Goal: Task Accomplishment & Management: Manage account settings

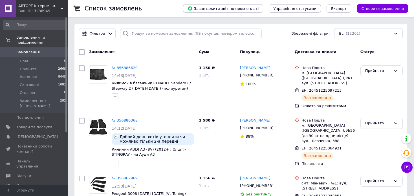
click at [343, 9] on span "Експорт" at bounding box center [339, 8] width 16 height 4
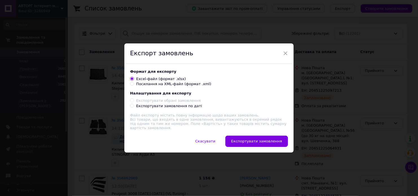
click at [283, 54] on span "×" at bounding box center [285, 53] width 5 height 10
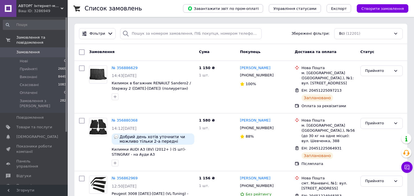
click at [373, 13] on div "Завантажити звіт по пром-оплаті Управління статусами Експорт Створити замовлення" at bounding box center [290, 8] width 236 height 17
click at [375, 10] on span "Створити замовлення" at bounding box center [382, 8] width 43 height 4
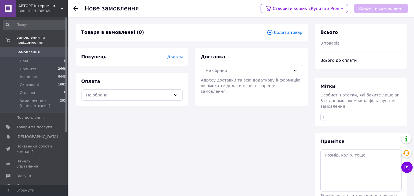
click at [281, 32] on span "Додати товар" at bounding box center [285, 32] width 36 height 6
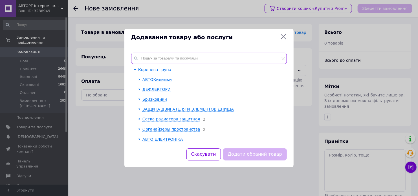
click at [190, 61] on input "text" at bounding box center [209, 58] width 156 height 11
paste input "B23201"
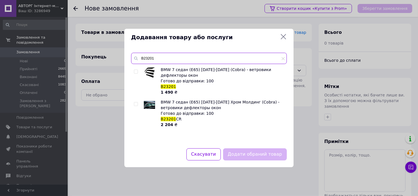
type input "B23201"
click at [136, 71] on input "checkbox" at bounding box center [136, 72] width 4 height 4
checkbox input "true"
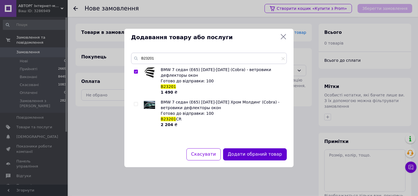
click at [245, 158] on button "Додати обраний товар" at bounding box center [255, 154] width 64 height 12
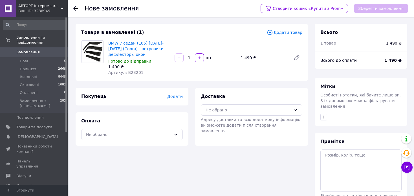
click at [172, 96] on span "Додати" at bounding box center [174, 96] width 15 height 5
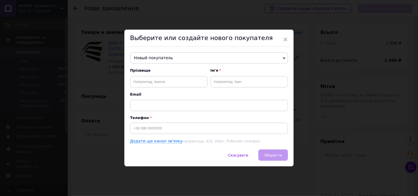
click at [147, 53] on span "Новый покупатель" at bounding box center [209, 57] width 158 height 11
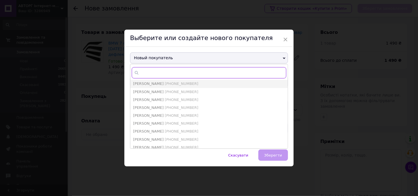
paste input "[PHONE_NUMBER]"
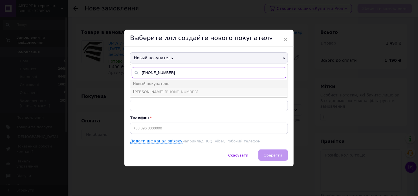
type input "[PHONE_NUMBER]"
click at [152, 90] on span "Николай Собченко" at bounding box center [148, 92] width 30 height 4
type input "Николай Собченко"
type input "[PHONE_NUMBER]"
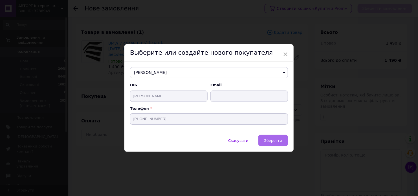
click at [266, 144] on button "Зберегти" at bounding box center [273, 140] width 30 height 11
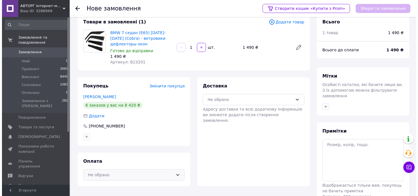
scroll to position [28, 0]
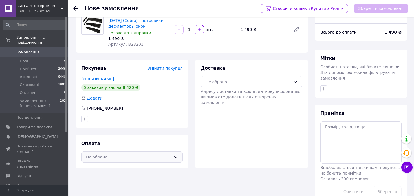
click at [122, 158] on div "Не обрано" at bounding box center [128, 157] width 85 height 6
click at [100, 180] on span "Післяплата" at bounding box center [135, 180] width 83 height 6
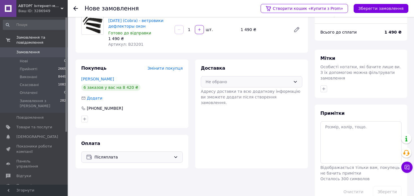
click at [238, 77] on div "Не обрано" at bounding box center [251, 81] width 101 height 11
click at [235, 94] on span "Нова Пошта (платна)" at bounding box center [255, 94] width 83 height 6
click at [369, 9] on button "Зберегти замовлення" at bounding box center [380, 8] width 55 height 9
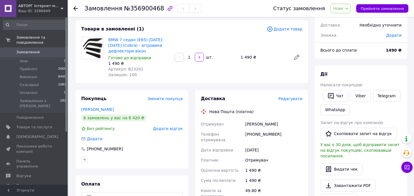
click at [286, 101] on span "Редагувати" at bounding box center [290, 98] width 24 height 5
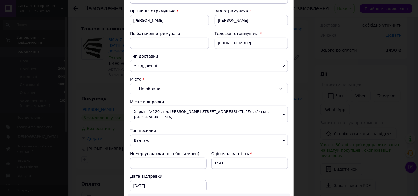
scroll to position [85, 0]
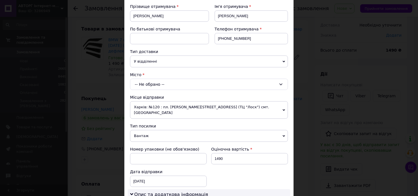
click at [155, 84] on div "-- Не обрано --" at bounding box center [209, 84] width 158 height 11
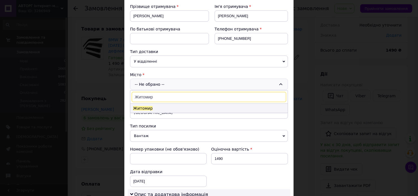
type input "Житомир"
click at [144, 107] on span "Житомир" at bounding box center [142, 108] width 19 height 5
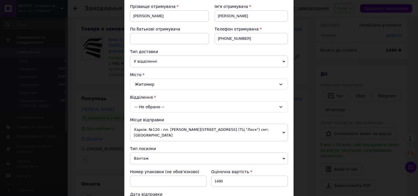
click at [144, 107] on div "-- Не обрано --" at bounding box center [209, 106] width 158 height 11
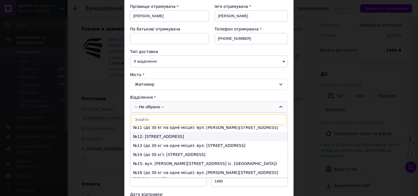
click at [145, 136] on li "№12: площа Смолянська, 3" at bounding box center [208, 136] width 157 height 9
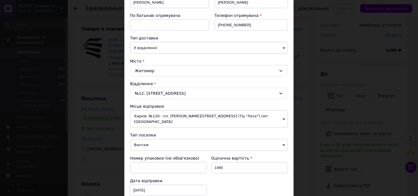
scroll to position [141, 0]
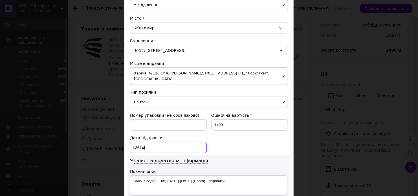
click at [184, 142] on div "[DATE] < 2025 > < Август > Пн Вт Ср Чт Пт Сб Вс 28 29 30 31 1 2 3 4 5 6 7 8 9 1…" at bounding box center [168, 147] width 77 height 11
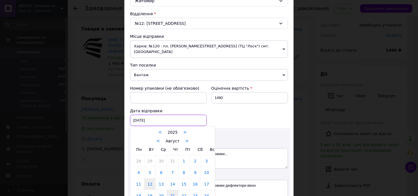
scroll to position [197, 0]
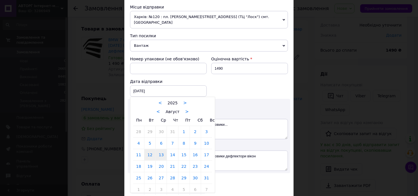
click at [159, 150] on link "13" at bounding box center [161, 154] width 11 height 11
type input "[DATE]"
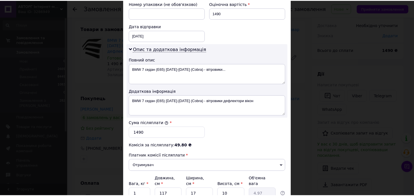
scroll to position [282, 0]
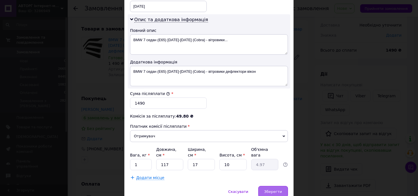
click at [280, 189] on span "Зберегти" at bounding box center [273, 191] width 18 height 4
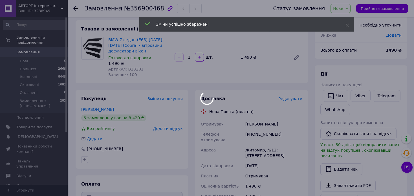
scroll to position [141, 0]
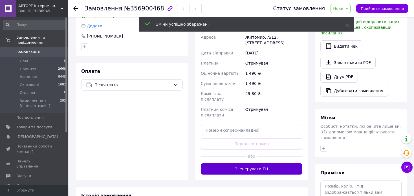
click at [258, 163] on button "Згенерувати ЕН" at bounding box center [251, 168] width 101 height 11
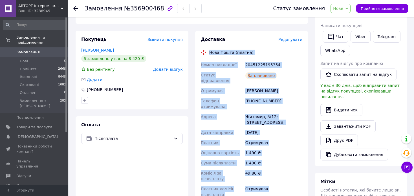
scroll to position [90, 0]
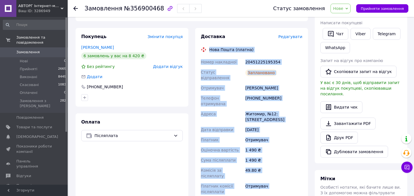
copy div "Нова Пошта (платна) Номер накладної 20451225195354 Статус відправлення Запланов…"
drag, startPoint x: 208, startPoint y: 83, endPoint x: 279, endPoint y: 184, distance: 123.0
click at [279, 184] on div "Доставка Редагувати Нова Пошта (платна) Номер накладної 20451225195354 Статус в…" at bounding box center [251, 128] width 101 height 189
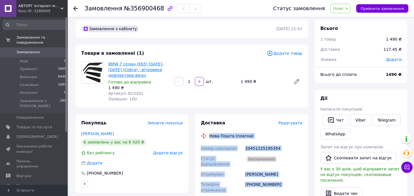
scroll to position [0, 0]
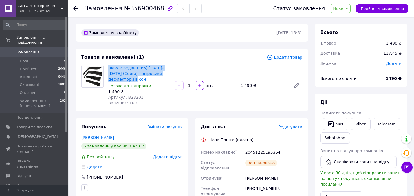
drag, startPoint x: 108, startPoint y: 67, endPoint x: 124, endPoint y: 79, distance: 19.5
click at [124, 79] on div "BMW 7 седан (E65) 2001-2008 (Cobra) - вітровики дефлектори вікон Готово до відп…" at bounding box center [139, 85] width 66 height 43
copy link "BMW 7 седан (E65) [DATE]-[DATE] (Cobra) - вітровики дефлектори вікон"
click at [143, 98] on div "Артикул: B23201" at bounding box center [139, 97] width 62 height 6
copy div "BMW 7 седан (E65) 2001-2008 (Cobra) - вітровики дефлектори вікон Готово до відп…"
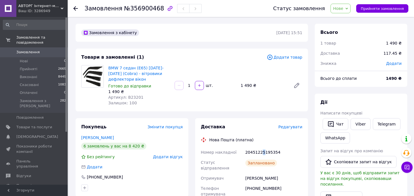
click at [261, 152] on div "20451225195354" at bounding box center [273, 152] width 59 height 10
click at [129, 99] on span "Артикул: B23201" at bounding box center [125, 97] width 35 height 5
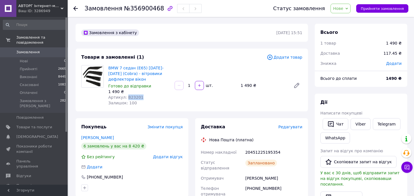
click at [129, 99] on span "Артикул: B23201" at bounding box center [125, 97] width 35 height 5
copy span "B23201"
click at [144, 8] on span "№356900468" at bounding box center [144, 8] width 40 height 7
copy span "356900468"
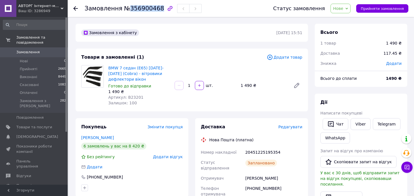
click at [342, 7] on span "Нове" at bounding box center [338, 8] width 10 height 5
click at [346, 19] on li "Прийнято" at bounding box center [344, 19] width 26 height 8
click at [76, 7] on icon at bounding box center [75, 8] width 5 height 5
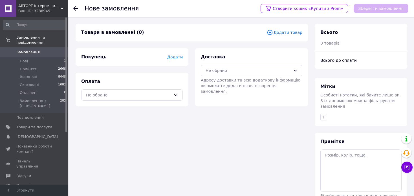
click at [23, 50] on span "Замовлення" at bounding box center [27, 52] width 23 height 5
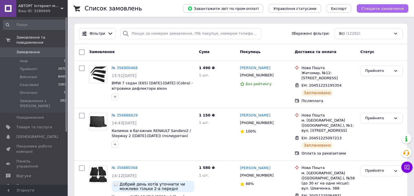
click at [373, 8] on span "Створити замовлення" at bounding box center [382, 8] width 43 height 4
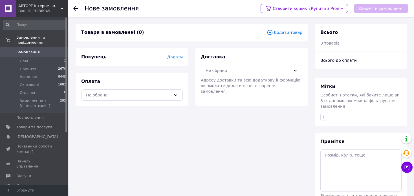
click at [283, 31] on span "Додати товар" at bounding box center [285, 32] width 36 height 6
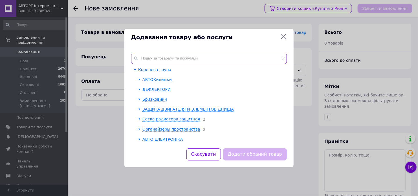
click at [166, 54] on input "text" at bounding box center [209, 58] width 156 height 11
paste input "WVW19"
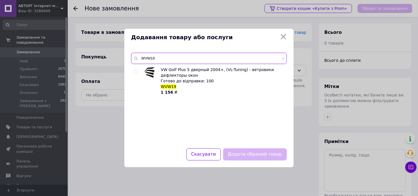
type input "WVW19"
click at [136, 72] on input "checkbox" at bounding box center [136, 72] width 4 height 4
checkbox input "true"
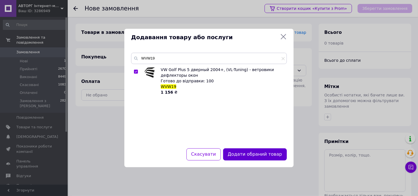
click at [247, 152] on button "Додати обраний товар" at bounding box center [255, 154] width 64 height 12
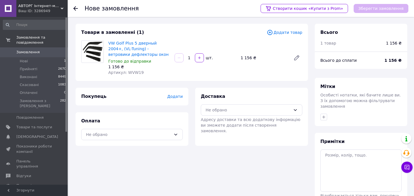
click at [178, 99] on span "Додати" at bounding box center [174, 96] width 15 height 5
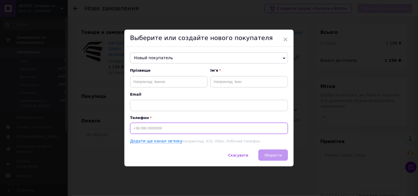
click at [172, 126] on input at bounding box center [209, 128] width 158 height 11
type input "[PHONE_NUMBER]"
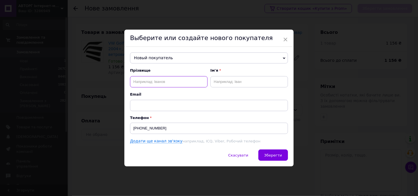
click at [154, 80] on input "text" at bounding box center [168, 81] width 77 height 11
type input "Пушкаш"
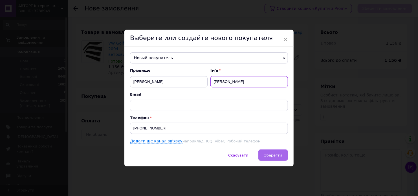
type input "Ярослав"
click at [273, 154] on span "Зберегти" at bounding box center [273, 155] width 18 height 4
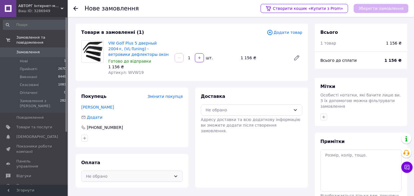
click at [130, 176] on div "Не обрано" at bounding box center [128, 176] width 85 height 6
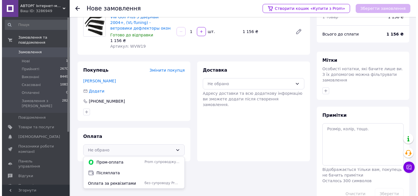
scroll to position [36, 0]
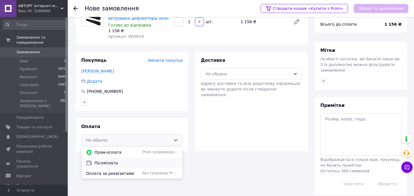
click at [110, 164] on span "Післяплата" at bounding box center [135, 163] width 83 height 6
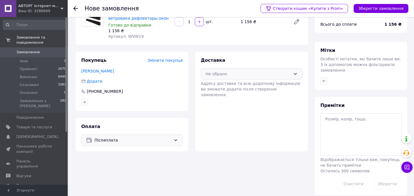
click at [239, 71] on div "Не обрано" at bounding box center [247, 74] width 85 height 6
click at [229, 85] on span "Нова Пошта (платна)" at bounding box center [255, 86] width 83 height 6
click at [369, 8] on button "Зберегти замовлення" at bounding box center [380, 8] width 55 height 9
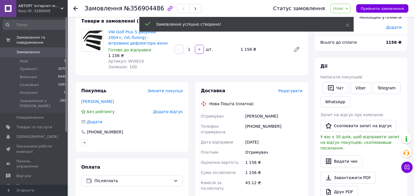
click at [293, 89] on span "Редагувати" at bounding box center [290, 90] width 24 height 5
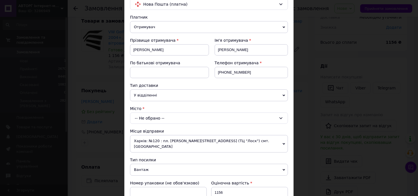
scroll to position [56, 0]
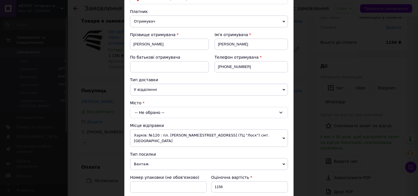
click at [154, 113] on div "-- Не обрано --" at bounding box center [209, 112] width 158 height 11
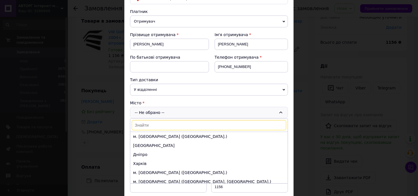
click at [157, 126] on input at bounding box center [209, 125] width 154 height 10
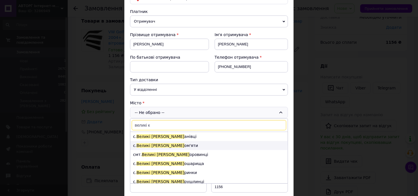
type input "великі к"
click at [159, 144] on li "с. Великі К ом'яти" at bounding box center [208, 145] width 157 height 9
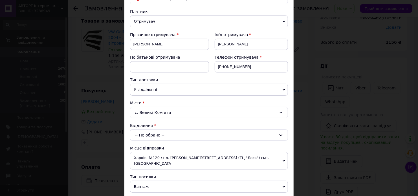
click at [156, 136] on div "-- Не обрано --" at bounding box center [209, 134] width 158 height 11
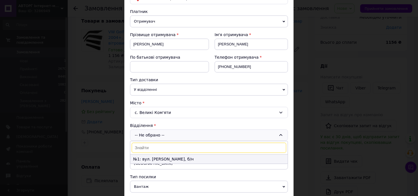
click at [191, 158] on li "№1: вул. Волошина, б/н" at bounding box center [208, 158] width 157 height 9
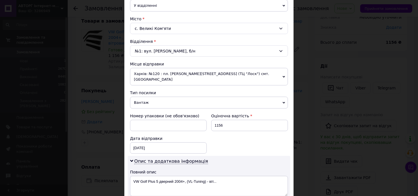
scroll to position [141, 0]
click at [176, 142] on div "[DATE] < 2025 > < Август > Пн Вт Ср Чт Пт Сб Вс 28 29 30 31 1 2 3 4 5 6 7 8 9 1…" at bounding box center [168, 147] width 77 height 11
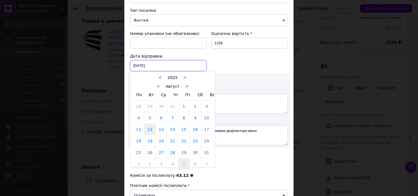
scroll to position [225, 0]
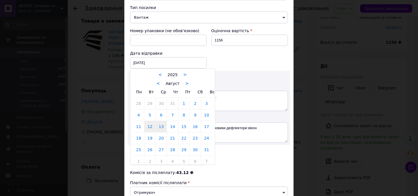
click at [161, 124] on link "13" at bounding box center [161, 126] width 11 height 11
type input "[DATE]"
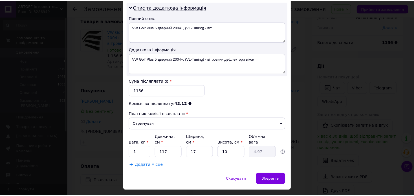
scroll to position [295, 0]
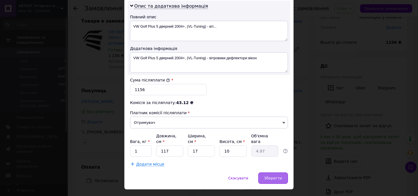
click at [280, 176] on span "Зберегти" at bounding box center [273, 178] width 18 height 4
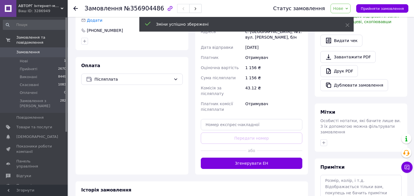
scroll to position [149, 0]
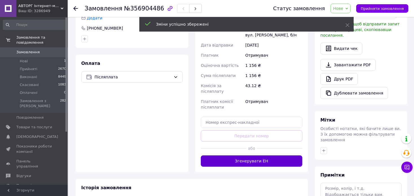
click at [248, 155] on button "Згенерувати ЕН" at bounding box center [251, 160] width 101 height 11
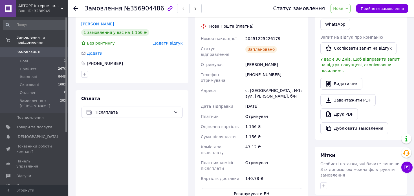
scroll to position [64, 0]
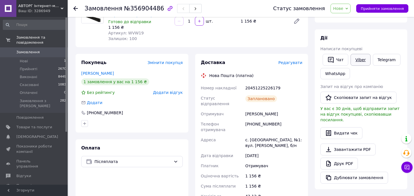
click at [355, 61] on link "Viber" at bounding box center [360, 60] width 20 height 12
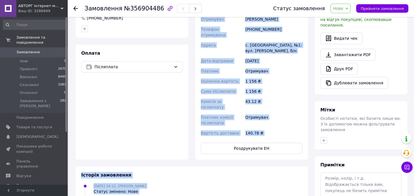
scroll to position [169, 0]
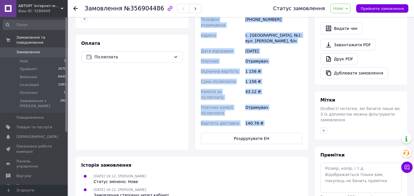
drag, startPoint x: 209, startPoint y: 77, endPoint x: 279, endPoint y: 116, distance: 80.4
click at [279, 116] on div "Доставка Редагувати Нова Пошта (платна) Номер накладної 20451225226179 Статус в…" at bounding box center [251, 49] width 101 height 189
copy div "Нова Пошта (платна) Номер накладної 20451225226179 Статус відправлення Запланов…"
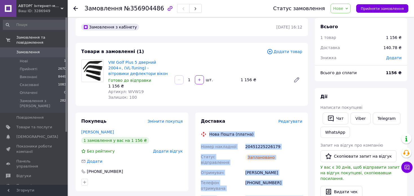
scroll to position [0, 0]
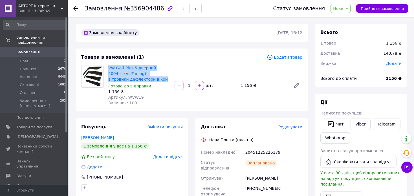
drag, startPoint x: 108, startPoint y: 68, endPoint x: 159, endPoint y: 79, distance: 52.6
click at [159, 79] on div "VW Golf Plus 5 дверний 2004+, (VL-Tuning) - вітровики дефлектори вікон Готово д…" at bounding box center [139, 85] width 66 height 43
copy link "VW Golf Plus 5 дверний 2004+, (VL-Tuning) - вітровики дефлектори вікон"
click at [141, 98] on div "Артикул: WVW19" at bounding box center [139, 97] width 62 height 6
copy div "VW Golf Plus 5 дверний 2004+, (VL-Tuning) - вітровики дефлектори вікон Готово д…"
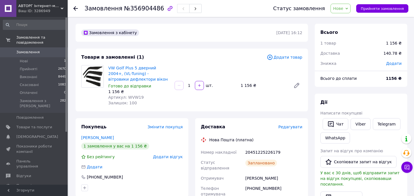
click at [251, 153] on div "20451225226179" at bounding box center [273, 152] width 59 height 10
copy div "20451225226179"
click at [350, 8] on span "Нове" at bounding box center [340, 9] width 20 height 10
click at [354, 19] on li "Прийнято" at bounding box center [344, 19] width 26 height 8
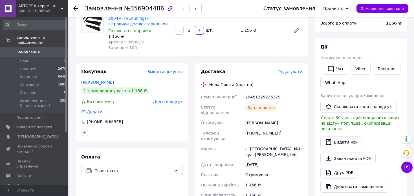
scroll to position [56, 0]
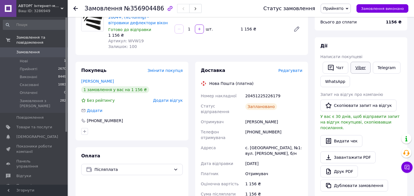
click at [362, 67] on link "Viber" at bounding box center [360, 68] width 20 height 12
click at [26, 50] on span "Замовлення" at bounding box center [27, 52] width 23 height 5
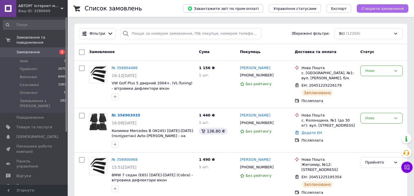
click at [386, 10] on span "Створити замовлення" at bounding box center [382, 8] width 43 height 4
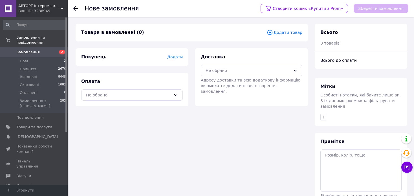
click at [280, 32] on span "Додати товар" at bounding box center [285, 32] width 36 height 6
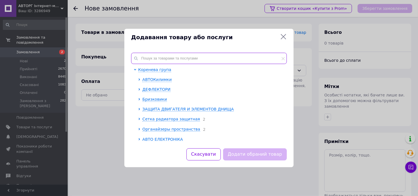
click at [178, 55] on input "text" at bounding box center [209, 58] width 156 height 11
paste input "HD258"
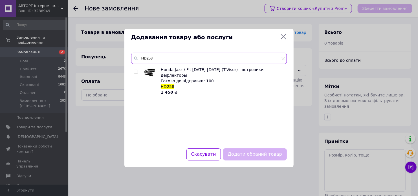
type input "HD258"
click at [136, 70] on input "checkbox" at bounding box center [136, 72] width 4 height 4
checkbox input "true"
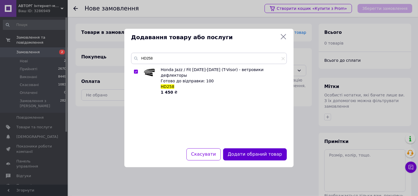
click at [256, 158] on button "Додати обраний товар" at bounding box center [255, 154] width 64 height 12
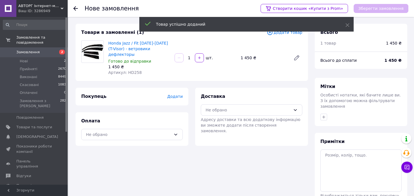
click at [176, 94] on span "Додати" at bounding box center [174, 96] width 15 height 5
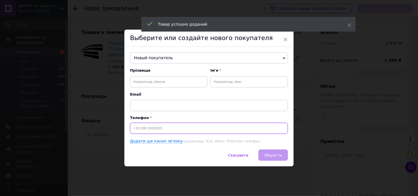
click at [164, 132] on input at bounding box center [209, 128] width 158 height 11
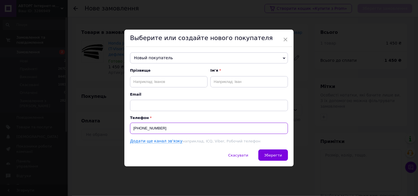
type input "[PHONE_NUMBER]"
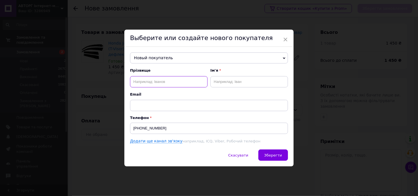
click at [175, 79] on input "text" at bounding box center [168, 81] width 77 height 11
type input "Cnbwtyrj"
type input "Dfktynby"
drag, startPoint x: 177, startPoint y: 84, endPoint x: 123, endPoint y: 77, distance: 54.3
click at [123, 77] on div "× Выберите или создайте нового покупателя Новый покупатель Єрохін Артем +380666…" at bounding box center [209, 98] width 418 height 196
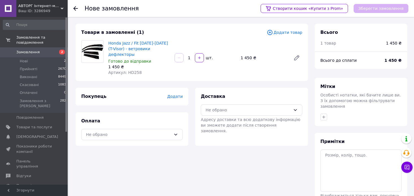
click at [179, 94] on div "Покупець Додати" at bounding box center [131, 96] width 101 height 6
click at [179, 94] on span "Додати" at bounding box center [174, 96] width 15 height 5
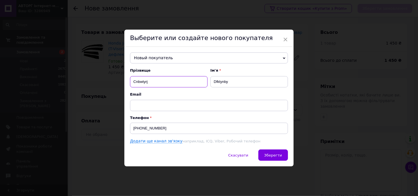
drag, startPoint x: 147, startPoint y: 82, endPoint x: 130, endPoint y: 77, distance: 17.6
click at [126, 77] on div "Новый покупатель Єрохін Артем +380666694927 Ігнатенко Евгений +380662528576 Бра…" at bounding box center [208, 98] width 169 height 103
type input "Стиценко"
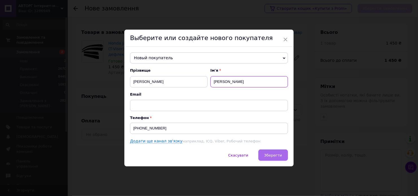
type input "Валентин"
click at [276, 157] on span "Зберегти" at bounding box center [273, 155] width 18 height 4
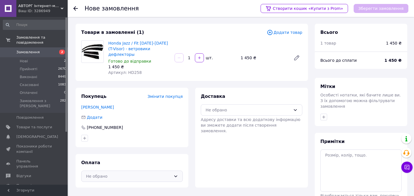
click at [114, 173] on div "Не обрано" at bounding box center [128, 176] width 85 height 6
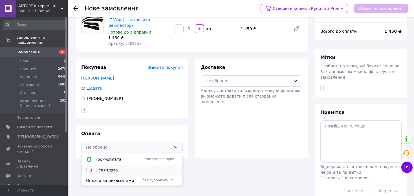
scroll to position [36, 0]
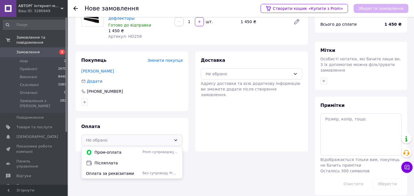
click at [98, 160] on span "Післяплата" at bounding box center [135, 163] width 83 height 6
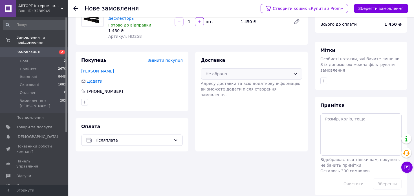
click at [256, 71] on div "Не обрано" at bounding box center [247, 74] width 85 height 6
click at [244, 83] on span "Нова Пошта (платна)" at bounding box center [255, 86] width 83 height 6
click at [376, 8] on button "Зберегти замовлення" at bounding box center [380, 8] width 55 height 9
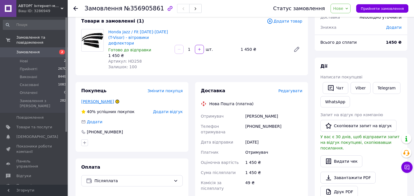
click at [85, 99] on link "Стиценко Валентин" at bounding box center [97, 101] width 33 height 5
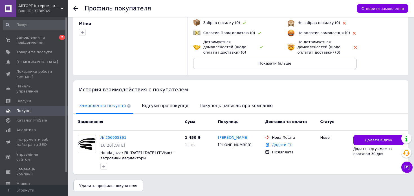
scroll to position [48, 0]
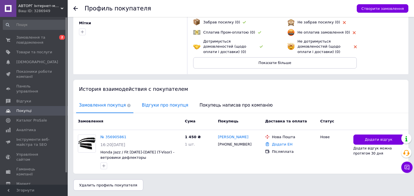
click at [152, 103] on span "Відгуки про покупця" at bounding box center [165, 105] width 52 height 14
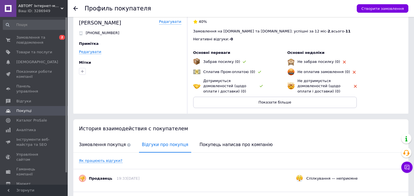
scroll to position [0, 0]
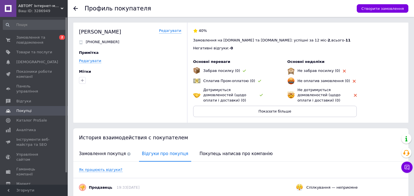
click at [75, 7] on icon at bounding box center [75, 8] width 5 height 5
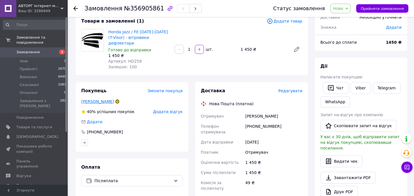
click at [101, 99] on link "Стиценко Валентин" at bounding box center [97, 101] width 33 height 5
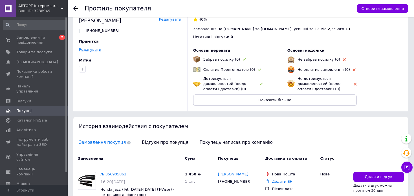
scroll to position [48, 0]
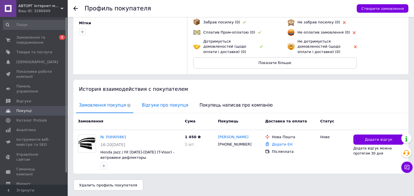
click at [157, 104] on span "Відгуки про покупця" at bounding box center [165, 105] width 52 height 14
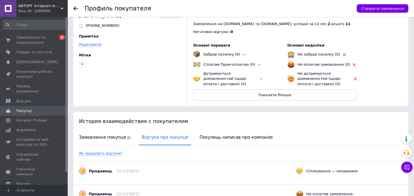
scroll to position [0, 0]
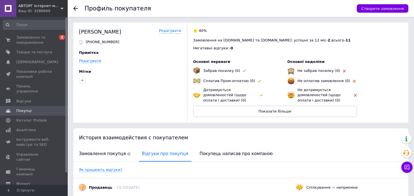
click at [74, 7] on use at bounding box center [75, 8] width 5 height 5
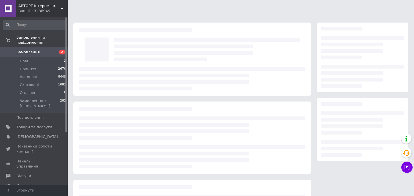
scroll to position [36, 0]
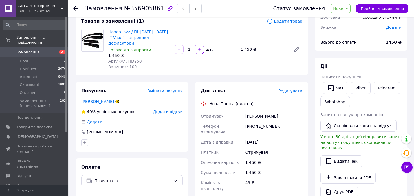
click at [101, 99] on link "Стиценко Валентин" at bounding box center [97, 101] width 33 height 5
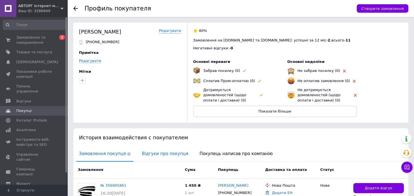
click at [161, 153] on span "Відгуки про покупця" at bounding box center [165, 154] width 52 height 14
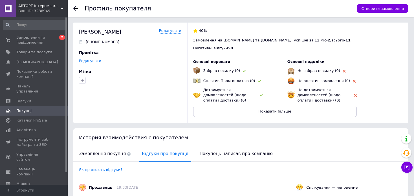
click at [77, 6] on icon at bounding box center [75, 8] width 5 height 5
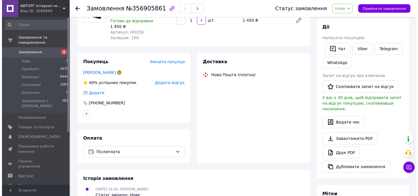
scroll to position [69, 0]
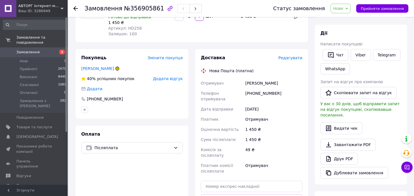
click at [289, 56] on span "Редагувати" at bounding box center [290, 58] width 24 height 5
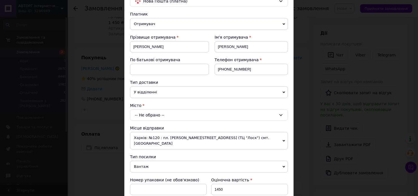
scroll to position [56, 0]
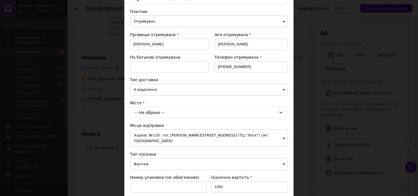
click at [150, 111] on div "-- Не обрано --" at bounding box center [209, 112] width 158 height 11
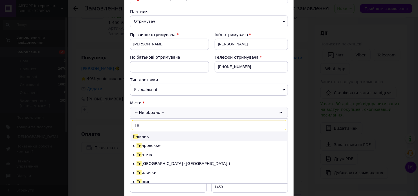
type input "Гн"
click at [145, 135] on li "Гн івань" at bounding box center [208, 136] width 157 height 9
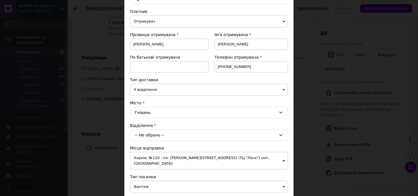
click at [152, 134] on div "-- Не обрано --" at bounding box center [209, 134] width 158 height 11
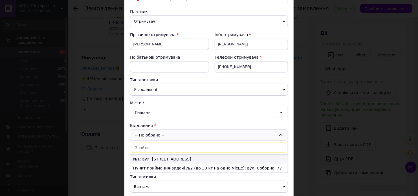
click at [164, 159] on li "№1: вул. Соборна, 43" at bounding box center [208, 158] width 157 height 9
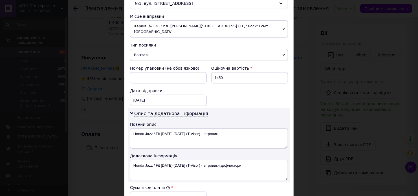
scroll to position [197, 0]
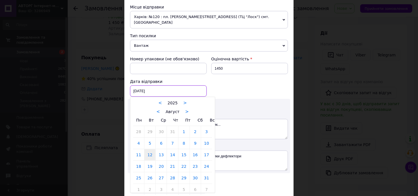
click at [160, 85] on div "[DATE] < 2025 > < Август > Пн Вт Ср Чт Пт Сб Вс 28 29 30 31 1 2 3 4 5 6 7 8 9 1…" at bounding box center [168, 90] width 77 height 11
click at [159, 150] on link "13" at bounding box center [161, 154] width 11 height 11
type input "[DATE]"
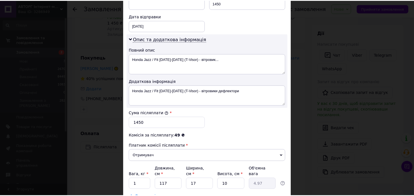
scroll to position [282, 0]
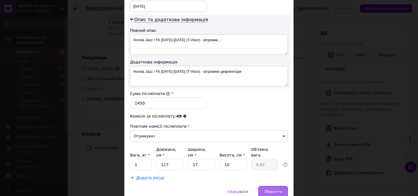
click at [277, 189] on span "Зберегти" at bounding box center [273, 191] width 18 height 4
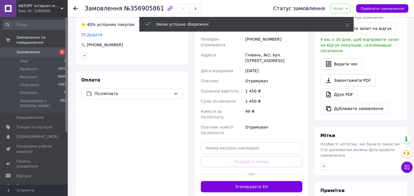
scroll to position [41, 0]
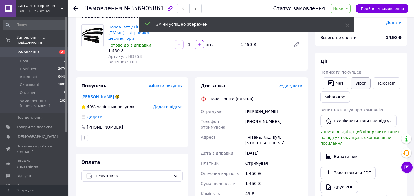
click at [352, 85] on link "Viber" at bounding box center [360, 83] width 20 height 12
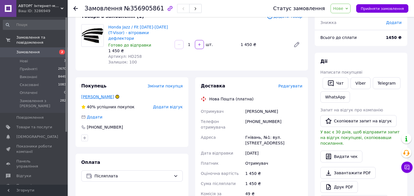
click at [102, 94] on link "Стиценко Валентин" at bounding box center [97, 96] width 33 height 5
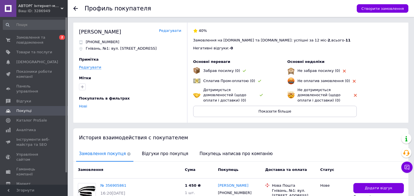
click at [165, 33] on link "Редагувати" at bounding box center [170, 30] width 22 height 5
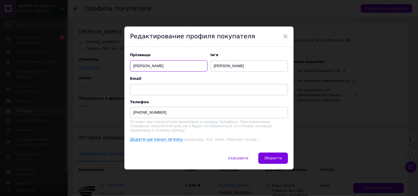
click at [138, 68] on input "Стиценко" at bounding box center [168, 65] width 77 height 11
type input "Стеценко"
click at [264, 156] on button "Зберегти" at bounding box center [273, 157] width 30 height 11
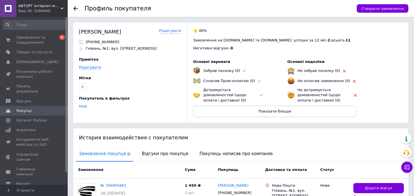
click at [73, 5] on div at bounding box center [78, 8] width 11 height 17
click at [74, 7] on icon at bounding box center [75, 8] width 5 height 5
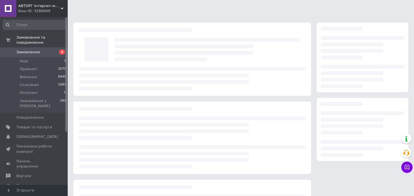
scroll to position [41, 0]
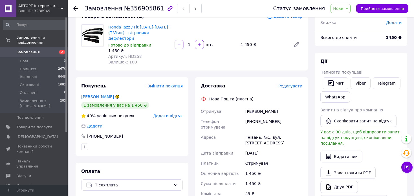
click at [165, 84] on span "Змінити покупця" at bounding box center [164, 86] width 35 height 5
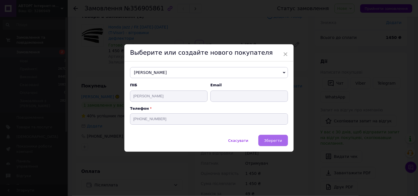
click at [264, 140] on button "Зберегти" at bounding box center [273, 140] width 30 height 11
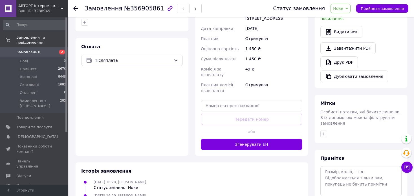
scroll to position [169, 0]
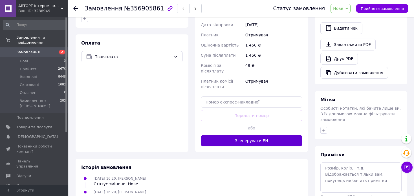
click at [268, 135] on button "Згенерувати ЕН" at bounding box center [251, 140] width 101 height 11
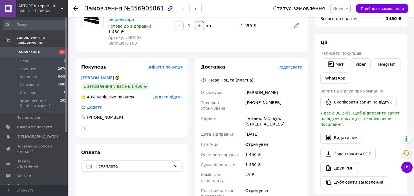
scroll to position [56, 0]
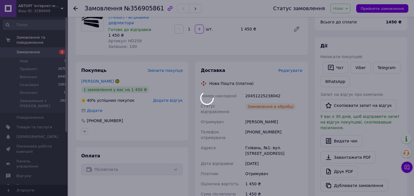
click at [133, 10] on div at bounding box center [207, 98] width 414 height 196
click at [133, 10] on body "АВТОРГ Інтернет-магазин Ваш ID: 3286949 Сайт АВТОРГ Інтернет-магазин Кабінет по…" at bounding box center [207, 170] width 414 height 453
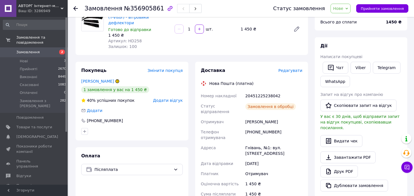
click at [133, 10] on span "№356905861" at bounding box center [144, 8] width 40 height 7
copy span "356905861"
click at [129, 39] on span "Артикул: HD258" at bounding box center [125, 41] width 34 height 5
drag, startPoint x: 129, startPoint y: 36, endPoint x: 133, endPoint y: 35, distance: 3.8
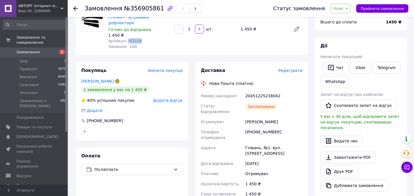
click at [129, 39] on span "Артикул: HD258" at bounding box center [125, 41] width 34 height 5
copy span "HD258"
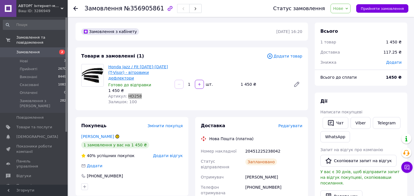
scroll to position [0, 0]
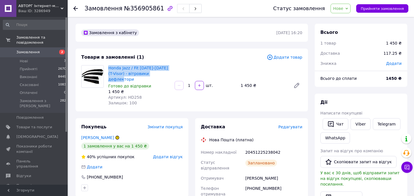
drag, startPoint x: 108, startPoint y: 68, endPoint x: 167, endPoint y: 76, distance: 59.4
click at [167, 76] on div "Honda Jazz / Fit 2002-2008 (T-Visor) - вітровики дефлектори Готово до відправки…" at bounding box center [139, 85] width 66 height 43
drag, startPoint x: 107, startPoint y: 68, endPoint x: 165, endPoint y: 74, distance: 58.1
click at [165, 74] on div "Honda Jazz / Fit 2002-2008 (T-Visor) - вітровики дефлектори Готово до відправки…" at bounding box center [139, 85] width 66 height 43
copy link "Honda Jazz / Fit [DATE]-[DATE] (T-Visor) - вітровики дефлектори"
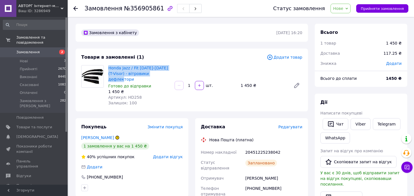
click at [343, 8] on span "Нове" at bounding box center [338, 8] width 10 height 5
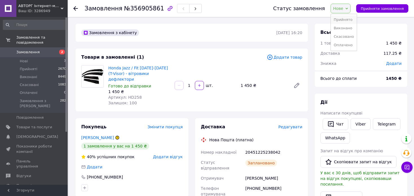
click at [349, 21] on li "Прийнято" at bounding box center [344, 19] width 26 height 8
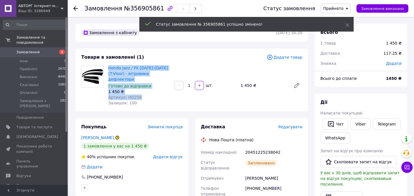
drag, startPoint x: 108, startPoint y: 66, endPoint x: 146, endPoint y: 91, distance: 46.0
click at [146, 91] on div "Honda Jazz / Fit 2002-2008 (T-Visor) - вітровики дефлектори Готово до відправки…" at bounding box center [139, 85] width 66 height 43
copy div "Honda Jazz / Fit 2002-2008 (T-Visor) - вітровики дефлектори Готово до відправки…"
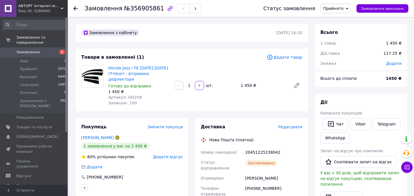
click at [252, 147] on div "20451225238042" at bounding box center [273, 152] width 59 height 10
copy div "20451225238042"
click at [256, 147] on div "20451225238042" at bounding box center [273, 152] width 59 height 10
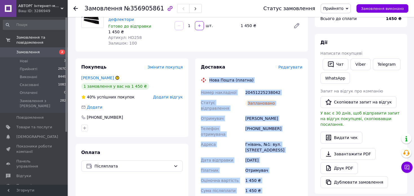
scroll to position [103, 0]
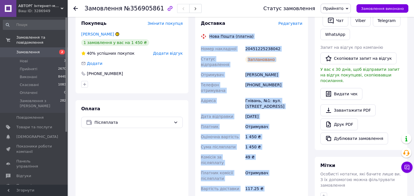
copy div "Нова Пошта (платна) Номер накладної 20451225238042 Статус відправлення Запланов…"
drag, startPoint x: 208, startPoint y: 135, endPoint x: 271, endPoint y: 170, distance: 72.3
click at [269, 171] on div "Доставка Редагувати Нова Пошта (платна) Номер накладної 20451225238042 Статус в…" at bounding box center [251, 114] width 101 height 189
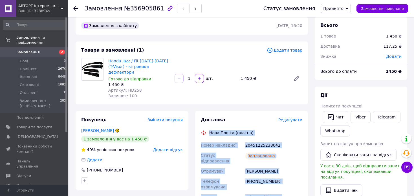
scroll to position [0, 0]
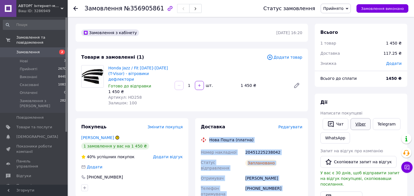
click at [354, 126] on link "Viber" at bounding box center [360, 124] width 20 height 12
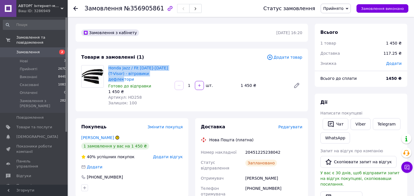
drag, startPoint x: 108, startPoint y: 68, endPoint x: 165, endPoint y: 74, distance: 57.3
click at [165, 74] on span "Honda Jazz / Fit [DATE]-[DATE] (T-Visor) - вітровики дефлектори" at bounding box center [139, 73] width 62 height 17
copy link "Honda Jazz / Fit [DATE]-[DATE] (T-Visor) - вітровики дефлектори"
click at [75, 8] on use at bounding box center [75, 8] width 5 height 5
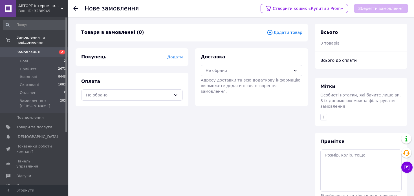
click at [43, 50] on span "Замовлення" at bounding box center [34, 52] width 36 height 5
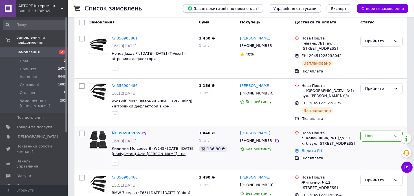
scroll to position [56, 0]
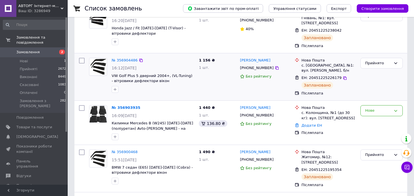
scroll to position [56, 0]
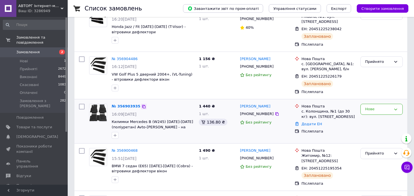
click at [141, 104] on icon at bounding box center [143, 106] width 5 height 5
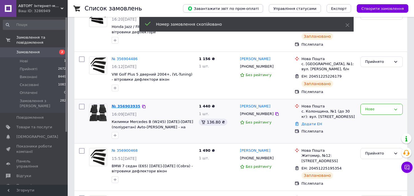
click at [129, 104] on link "№ 356903935" at bounding box center [126, 106] width 29 height 4
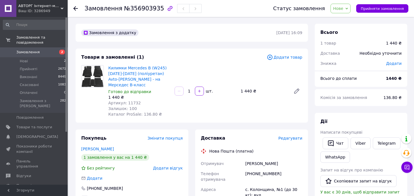
click at [130, 101] on span "Артикул: 11732" at bounding box center [124, 103] width 32 height 5
click at [342, 12] on span "Нове" at bounding box center [340, 9] width 20 height 10
click at [348, 19] on li "Прийнято" at bounding box center [344, 19] width 26 height 8
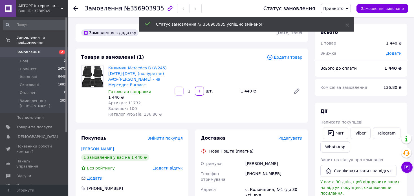
click at [133, 101] on span "Артикул: 11732" at bounding box center [124, 103] width 32 height 5
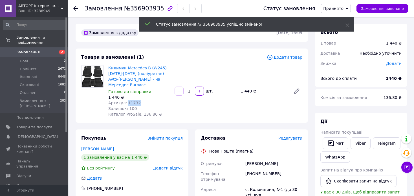
copy span "11732"
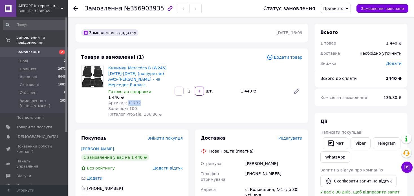
click at [132, 101] on span "Артикул: 11732" at bounding box center [124, 103] width 32 height 5
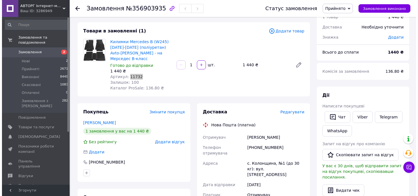
scroll to position [28, 0]
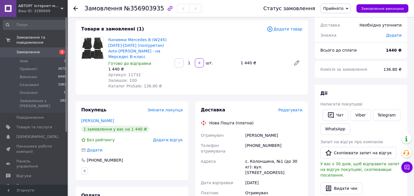
click at [300, 108] on span "Редагувати" at bounding box center [290, 110] width 24 height 5
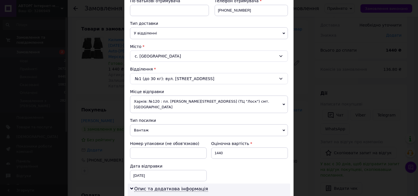
scroll to position [141, 0]
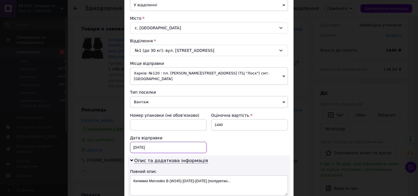
click at [159, 143] on div "[DATE] < 2025 > < Август > Пн Вт Ср Чт Пт Сб Вс 28 29 30 31 1 2 3 4 5 6 7 8 9 1…" at bounding box center [168, 147] width 77 height 11
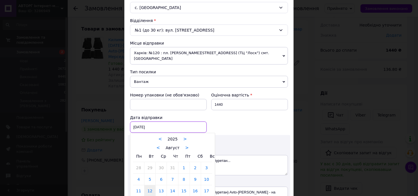
scroll to position [197, 0]
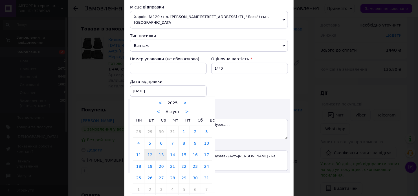
click at [161, 150] on link "13" at bounding box center [161, 154] width 11 height 11
type input "[DATE]"
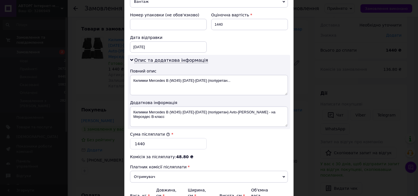
scroll to position [254, 0]
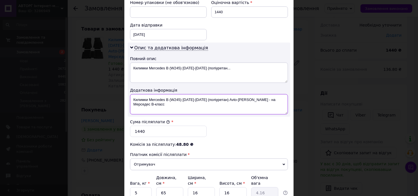
drag, startPoint x: 241, startPoint y: 94, endPoint x: 288, endPoint y: 101, distance: 47.7
click at [288, 101] on div "Опис та додаткова інформація Повний опис Килимки Mercedes B (W245) 2005-2011 (п…" at bounding box center [209, 80] width 162 height 74
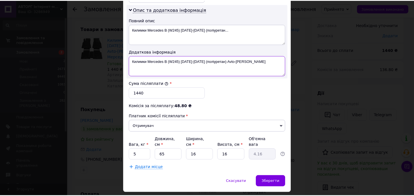
scroll to position [295, 0]
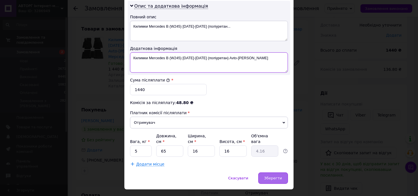
type textarea "Килимки Mercedes B (W245) 2005-2011 (поліуретан) Avto-Gumm"
click at [268, 176] on span "Зберегти" at bounding box center [273, 178] width 18 height 4
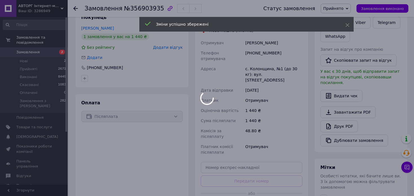
scroll to position [141, 0]
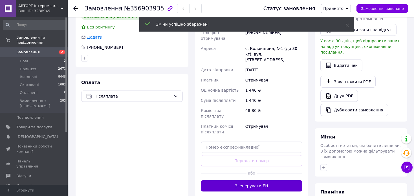
click at [257, 180] on button "Згенерувати ЕН" at bounding box center [251, 185] width 101 height 11
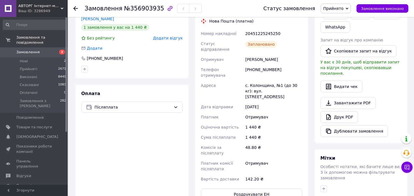
scroll to position [56, 0]
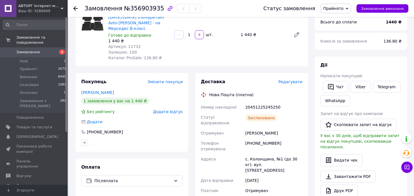
click at [251, 102] on div "20451225245250" at bounding box center [273, 107] width 59 height 10
copy div "20451225245250"
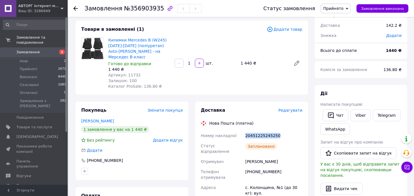
scroll to position [28, 0]
click at [359, 117] on link "Viber" at bounding box center [360, 115] width 20 height 12
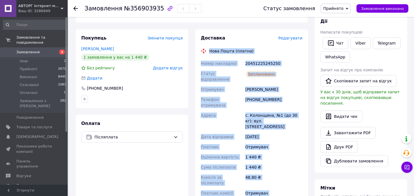
scroll to position [113, 0]
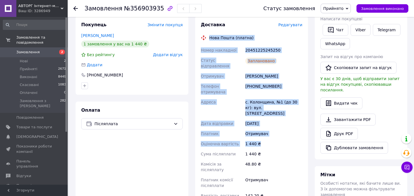
drag, startPoint x: 209, startPoint y: 118, endPoint x: 284, endPoint y: 127, distance: 75.5
click at [284, 127] on div "Доставка Редагувати Нова Пошта (платна) Номер накладної 20451225245250 Статус в…" at bounding box center [251, 119] width 101 height 195
copy div "Нова Пошта (платна) Номер накладної 20451225245250 Статус відправлення Запланов…"
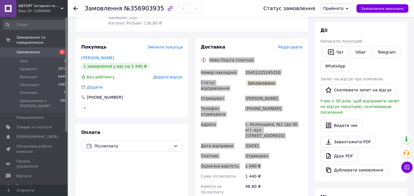
scroll to position [1, 0]
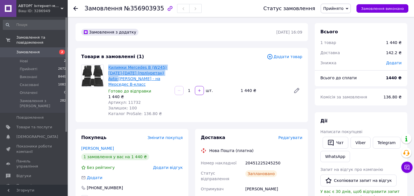
drag, startPoint x: 108, startPoint y: 67, endPoint x: 120, endPoint y: 77, distance: 16.2
click at [120, 77] on div "Килимки Mercedes B (W245) 2005-2011 (поліуретан) Avto-Gumm - на Мерседес B-клас…" at bounding box center [139, 90] width 66 height 54
copy link "Килимки Mercedes B (W245) 2005-2011 (поліуретан) Avto-Gumm"
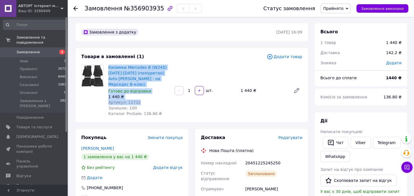
click at [143, 99] on div "Артикул: 11732" at bounding box center [139, 102] width 62 height 6
copy div "Килимки Mercedes B (W245) 2005-2011 (поліуретан) Avto-Gumm - на Мерседес B-клас…"
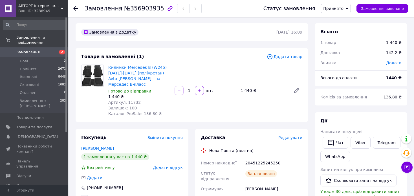
click at [267, 158] on div "20451225245250" at bounding box center [273, 163] width 59 height 10
copy div "20451225245250"
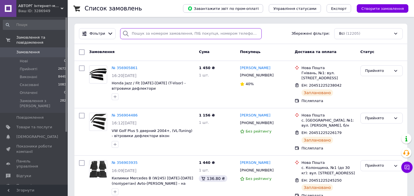
click at [139, 28] on input "search" at bounding box center [190, 33] width 141 height 11
paste input "[PHONE_NUMBER]"
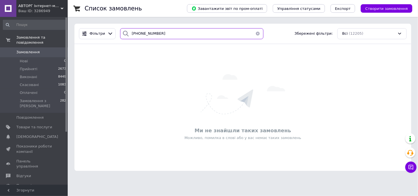
type input "[PHONE_NUMBER]"
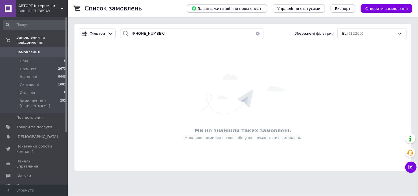
click at [257, 35] on button "button" at bounding box center [257, 33] width 11 height 11
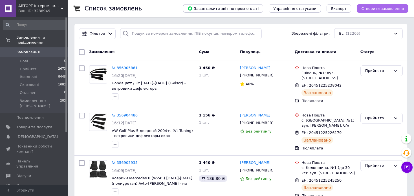
click at [366, 10] on button "Створити замовлення" at bounding box center [382, 8] width 52 height 8
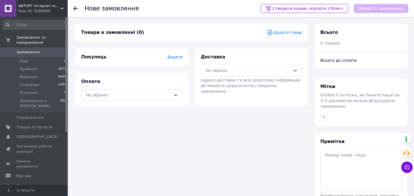
click at [280, 34] on span "Додати товар" at bounding box center [285, 32] width 36 height 6
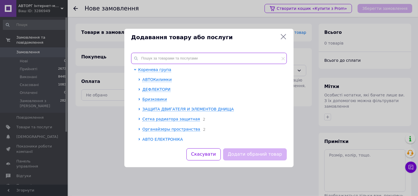
click at [218, 59] on input "text" at bounding box center [209, 58] width 156 height 11
paste input "BFDFC0521-1.8"
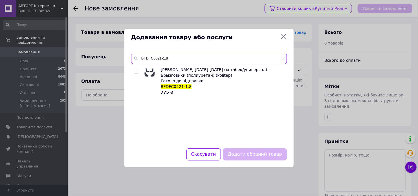
type input "BFDFC0521-1.8"
click at [135, 72] on input "checkbox" at bounding box center [136, 72] width 4 height 4
checkbox input "true"
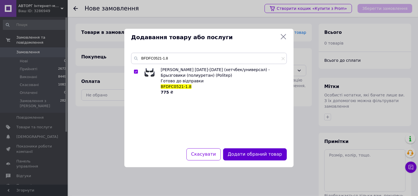
click at [264, 154] on button "Додати обраний товар" at bounding box center [255, 154] width 64 height 12
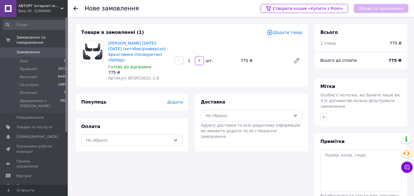
click at [174, 100] on span "Додати" at bounding box center [174, 102] width 15 height 5
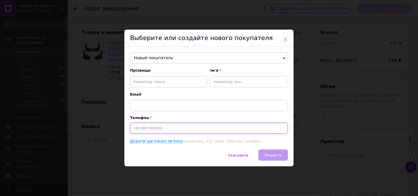
drag, startPoint x: 161, startPoint y: 127, endPoint x: 173, endPoint y: 129, distance: 12.5
click at [162, 128] on input at bounding box center [209, 128] width 158 height 11
type input "[PHONE_NUMBER]"
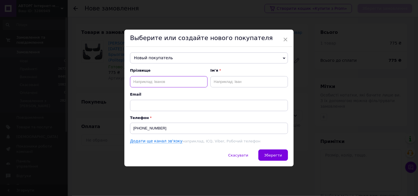
click at [152, 80] on input "text" at bounding box center [168, 81] width 77 height 11
type input "[DEMOGRAPHIC_DATA]"
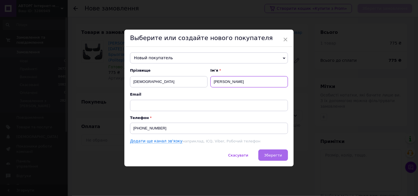
type input "[PERSON_NAME]"
click at [280, 157] on span "Зберегти" at bounding box center [273, 155] width 18 height 4
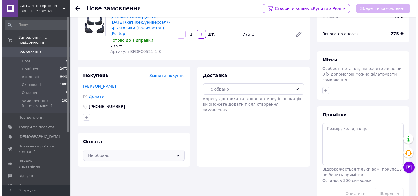
scroll to position [36, 0]
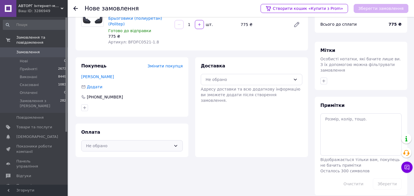
click at [112, 143] on div "Не обрано" at bounding box center [128, 146] width 85 height 6
click at [112, 166] on span "Післяплата" at bounding box center [135, 169] width 83 height 6
click at [254, 76] on div "Не обрано" at bounding box center [247, 79] width 85 height 6
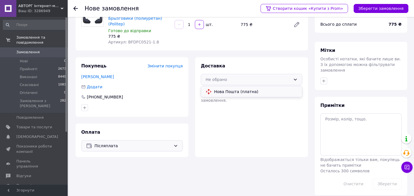
click at [248, 89] on span "Нова Пошта (платна)" at bounding box center [255, 92] width 83 height 6
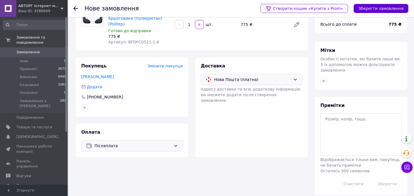
click at [382, 6] on button "Зберегти замовлення" at bounding box center [380, 8] width 55 height 9
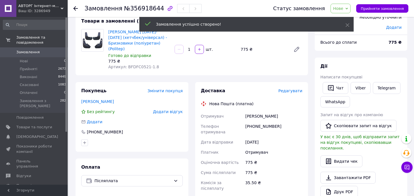
click at [293, 88] on span "Редагувати" at bounding box center [290, 90] width 24 height 5
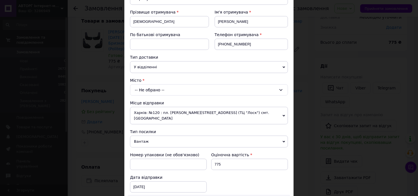
scroll to position [85, 0]
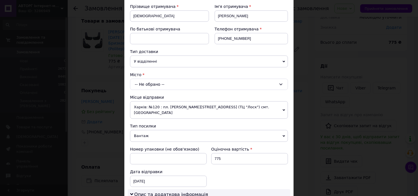
click at [148, 83] on div "-- Не обрано --" at bounding box center [209, 84] width 158 height 11
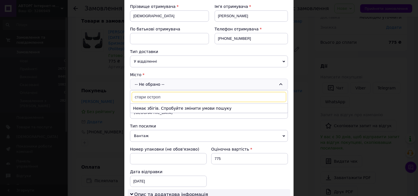
click at [143, 94] on input "стари остроп" at bounding box center [209, 97] width 154 height 10
click at [144, 95] on input "стари остроп" at bounding box center [209, 97] width 154 height 10
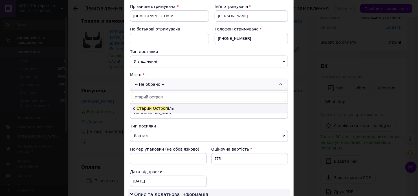
type input "старий остроп"
click at [163, 108] on li "с. Старий Остроп іль" at bounding box center [208, 108] width 157 height 9
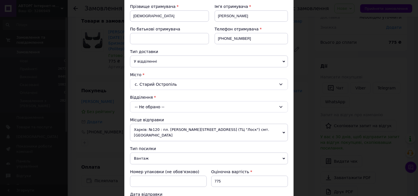
click at [192, 107] on div "-- Не обрано --" at bounding box center [209, 106] width 158 height 11
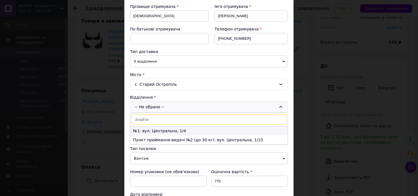
click at [170, 131] on li "№1: вул. Центральна, 1/4" at bounding box center [208, 130] width 157 height 9
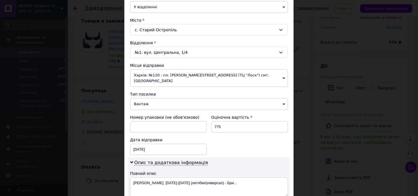
scroll to position [141, 0]
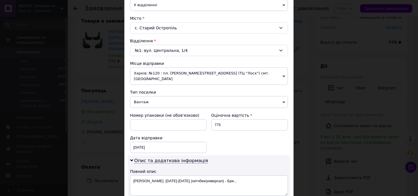
click at [177, 72] on span "Харків: №120 : пл. [PERSON_NAME][STREET_ADDRESS] (ТЦ "Лоск") смт. [GEOGRAPHIC_D…" at bounding box center [209, 75] width 158 height 17
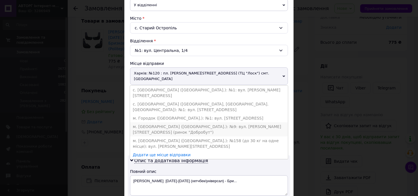
click at [185, 122] on li "м. [GEOGRAPHIC_DATA] ([GEOGRAPHIC_DATA].): №9: вул. [PERSON_NAME][STREET_ADDRES…" at bounding box center [209, 129] width 158 height 14
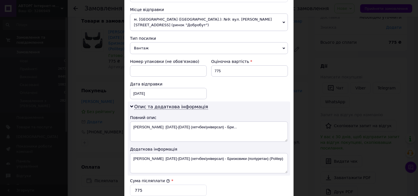
scroll to position [197, 0]
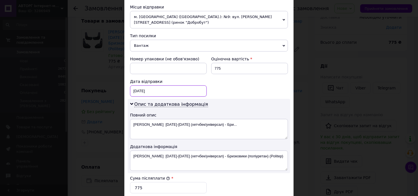
click at [174, 86] on div "[DATE] < 2025 > < Август > Пн Вт Ср Чт Пт Сб Вс 28 29 30 31 1 2 3 4 5 6 7 8 9 1…" at bounding box center [168, 90] width 77 height 11
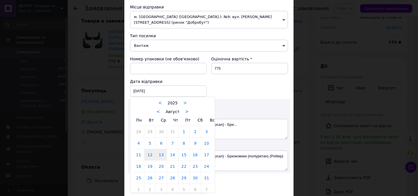
click at [163, 149] on link "13" at bounding box center [161, 154] width 11 height 11
type input "[DATE]"
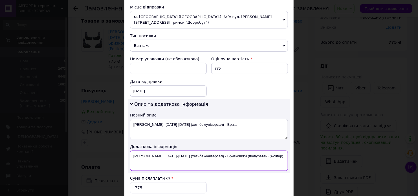
drag, startPoint x: 267, startPoint y: 152, endPoint x: 251, endPoint y: 149, distance: 16.7
click at [251, 150] on textarea "[PERSON_NAME] [DATE]-[DATE] (хетчбек/універсал) - Бризковики (поліуретан) (Poli…" at bounding box center [209, 160] width 158 height 20
click at [257, 150] on textarea "[PERSON_NAME] [DATE]-[DATE] (хетчбек/універсал) - Бризковики (поліуретан)" at bounding box center [209, 160] width 158 height 20
paste textarea "00-00014325"
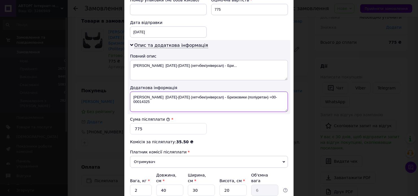
scroll to position [282, 0]
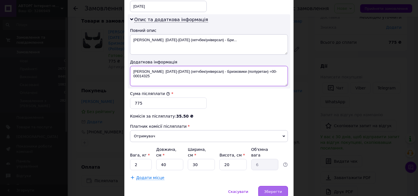
type textarea "[PERSON_NAME] [DATE]-[DATE] (хетчбек/універсал) - Бризковики (поліуретан) =00-0…"
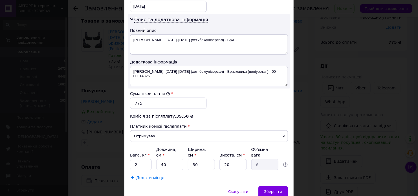
drag, startPoint x: 272, startPoint y: 178, endPoint x: 273, endPoint y: 118, distance: 60.3
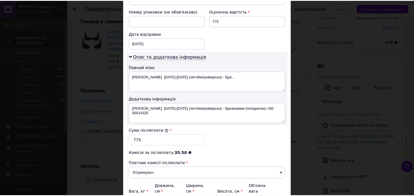
scroll to position [295, 0]
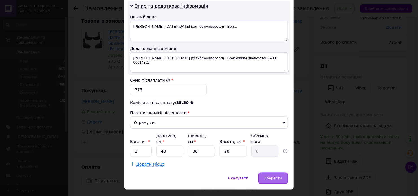
click at [273, 172] on div "Зберегти" at bounding box center [273, 177] width 30 height 11
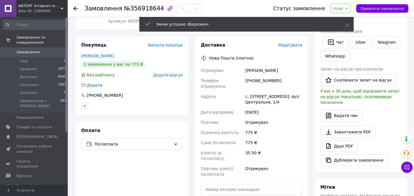
scroll to position [121, 0]
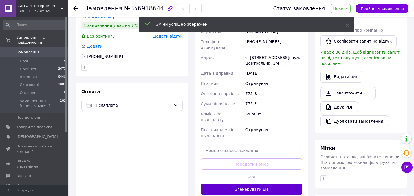
click at [261, 183] on button "Згенерувати ЕН" at bounding box center [251, 188] width 101 height 11
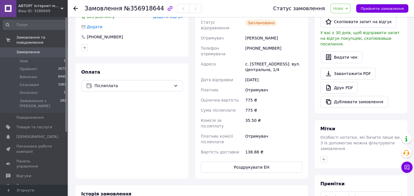
scroll to position [183, 0]
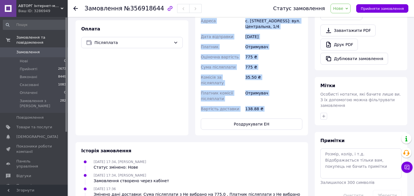
copy div "Lore Ipsum (dolors) Ametc adipiscin 27731470915772 Elitse doeiusmodtem Incididu…"
drag, startPoint x: 208, startPoint y: 128, endPoint x: 291, endPoint y: 92, distance: 89.7
click at [291, 92] on div "Доставка Редагувати Нова Пошта (платна) Номер накладної 20451225328330 Статус в…" at bounding box center [251, 35] width 101 height 189
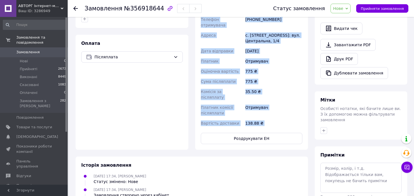
scroll to position [70, 0]
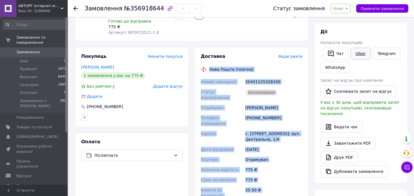
click at [357, 53] on link "Viber" at bounding box center [360, 54] width 20 height 12
click at [343, 7] on span "Нове" at bounding box center [338, 8] width 10 height 5
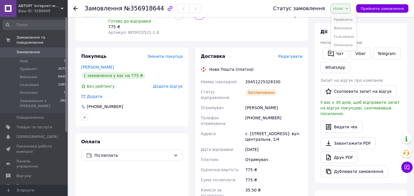
click at [347, 20] on li "Прийнято" at bounding box center [344, 19] width 26 height 8
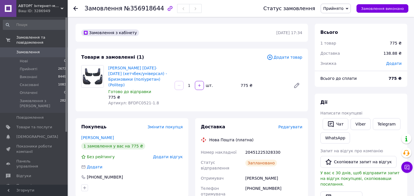
scroll to position [0, 0]
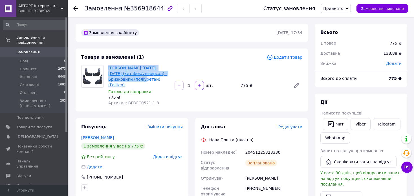
drag, startPoint x: 108, startPoint y: 68, endPoint x: 131, endPoint y: 80, distance: 25.8
copy link "[PERSON_NAME] [DATE]-[DATE] (хетчбек/універсал) - Бризковики (поліуретан)"
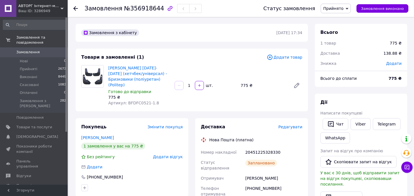
click at [267, 148] on div "20451225328330" at bounding box center [273, 152] width 59 height 10
copy div "20451225328330"
drag, startPoint x: 161, startPoint y: 99, endPoint x: 125, endPoint y: 97, distance: 35.8
click at [125, 100] on div "Артикул: BFDFC0521-1.8" at bounding box center [139, 103] width 62 height 6
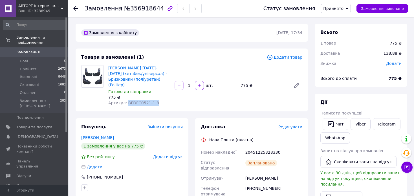
copy span "BFDFC0521-1.8"
click at [136, 7] on span "№356918644" at bounding box center [144, 8] width 40 height 7
copy span "356918644"
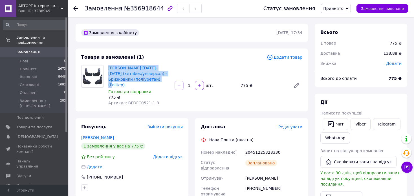
drag, startPoint x: 108, startPoint y: 68, endPoint x: 147, endPoint y: 77, distance: 40.5
click at [147, 77] on div "[PERSON_NAME] [DATE]-[DATE] (хетчбек/універсал) - Бризковики (поліуретан) (Poli…" at bounding box center [139, 85] width 66 height 43
copy link "[PERSON_NAME] [DATE]-[DATE] (хетчбек/універсал) - Бризковики (поліуретан) (Poli…"
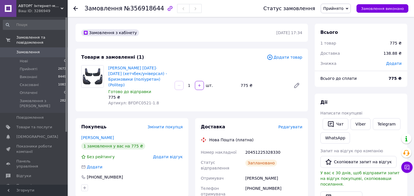
click at [77, 9] on icon at bounding box center [75, 8] width 5 height 5
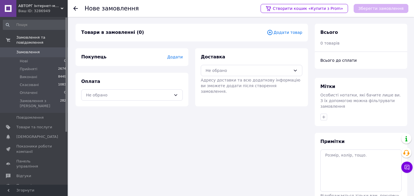
click at [26, 50] on span "Замовлення" at bounding box center [27, 52] width 23 height 5
